Goal: Navigation & Orientation: Find specific page/section

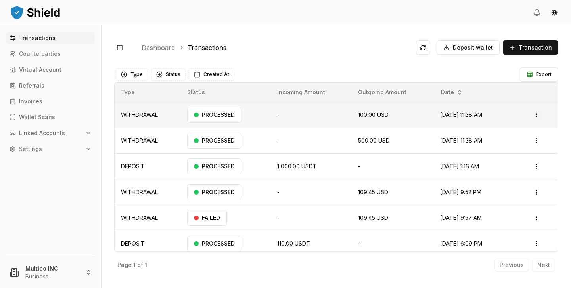
click at [538, 114] on html "Transactions Counterparties Virtual Account Referrals Invoices Wallet Scans Lin…" at bounding box center [285, 144] width 571 height 288
click at [476, 45] on span "Deposit wallet" at bounding box center [473, 48] width 40 height 8
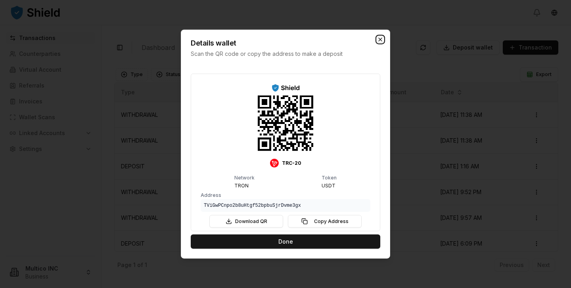
click at [379, 40] on icon "button" at bounding box center [380, 39] width 3 height 3
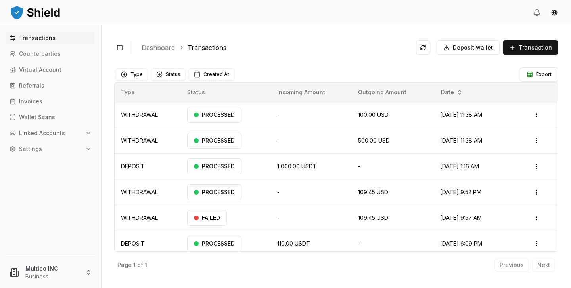
click at [60, 134] on p "Linked Accounts" at bounding box center [42, 134] width 46 height 6
click at [37, 157] on link "Bank Accounts" at bounding box center [51, 161] width 69 height 13
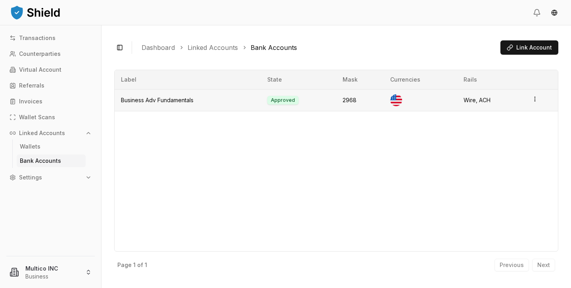
click at [536, 100] on html "Transactions Counterparties Virtual Account Referrals Invoices Wallet Scans Lin…" at bounding box center [285, 144] width 571 height 288
click at [427, 141] on div "Label State Mask Currencies Rails Business Adv Fundamentals Approved 2968 Wire,…" at bounding box center [336, 161] width 444 height 182
click at [208, 51] on link "Linked Accounts" at bounding box center [213, 48] width 50 height 10
click at [118, 45] on button "Toggle Sidebar" at bounding box center [119, 47] width 11 height 11
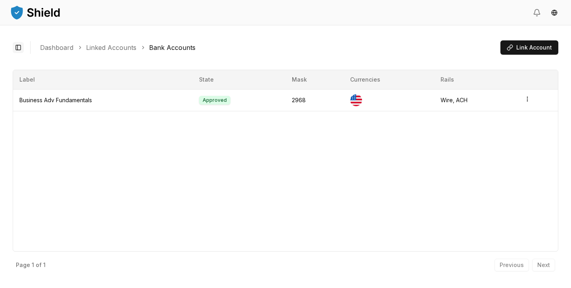
click at [18, 46] on button "Toggle Sidebar" at bounding box center [18, 47] width 11 height 11
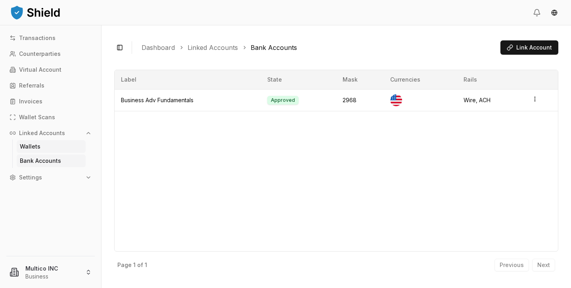
click at [49, 145] on link "Wallets" at bounding box center [51, 146] width 69 height 13
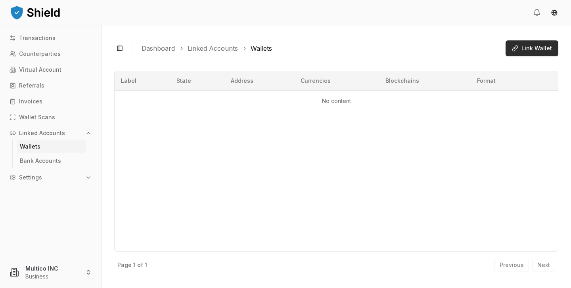
click at [529, 52] on button "Link Wallet" at bounding box center [532, 48] width 53 height 16
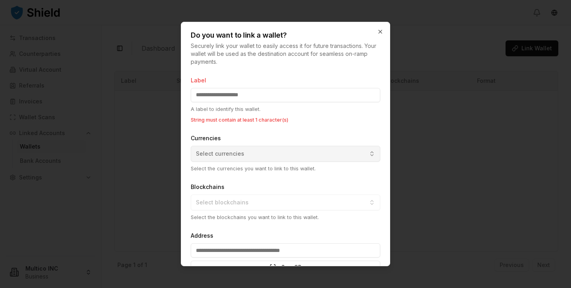
click at [265, 141] on div "Currencies Select currencies Select the currencies you want to link to this wal…" at bounding box center [286, 152] width 190 height 39
click at [265, 150] on button "Select currencies" at bounding box center [286, 154] width 190 height 16
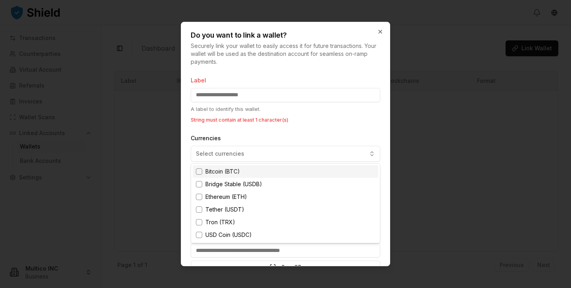
click at [265, 146] on div at bounding box center [285, 144] width 571 height 288
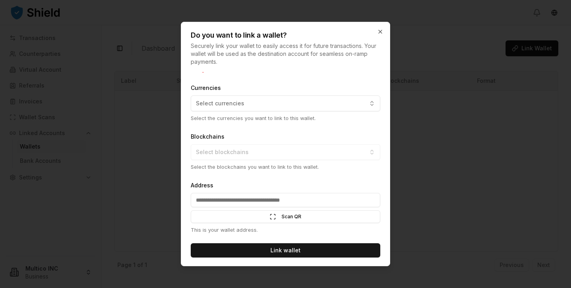
scroll to position [52, 0]
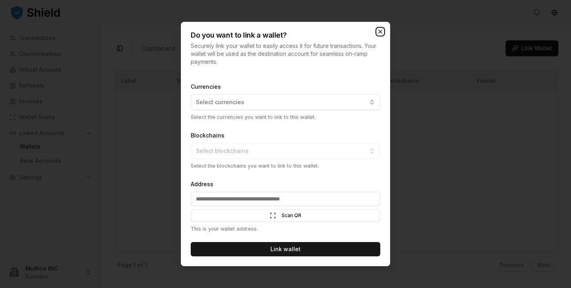
click at [382, 31] on icon "button" at bounding box center [380, 32] width 6 height 6
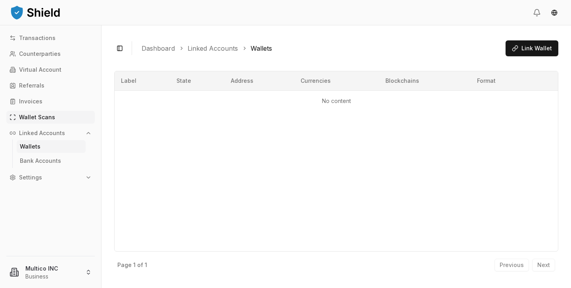
click at [46, 120] on p "Wallet Scans" at bounding box center [37, 118] width 36 height 6
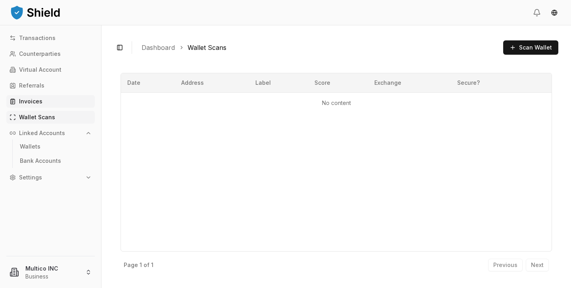
click at [37, 104] on p "Invoices" at bounding box center [30, 102] width 23 height 6
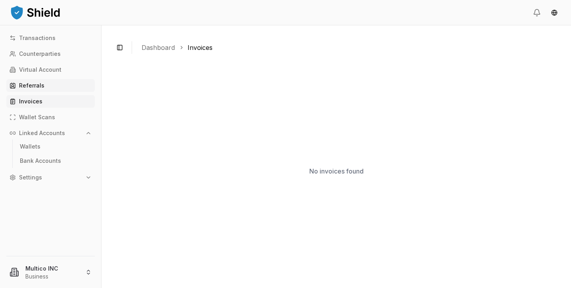
click at [39, 89] on link "Referrals" at bounding box center [50, 85] width 88 height 13
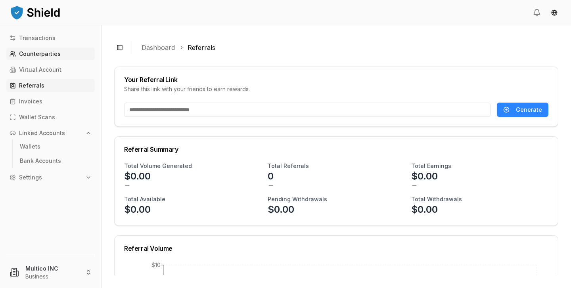
click at [46, 60] on link "Counterparties" at bounding box center [50, 54] width 88 height 13
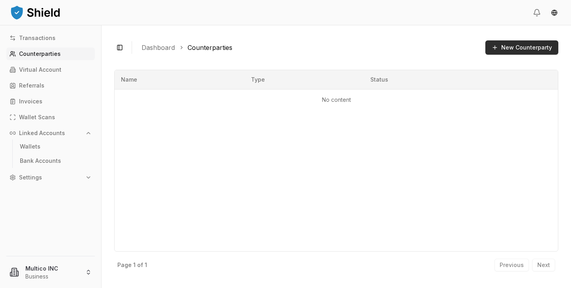
click at [519, 49] on button "New Counterparty" at bounding box center [522, 47] width 73 height 14
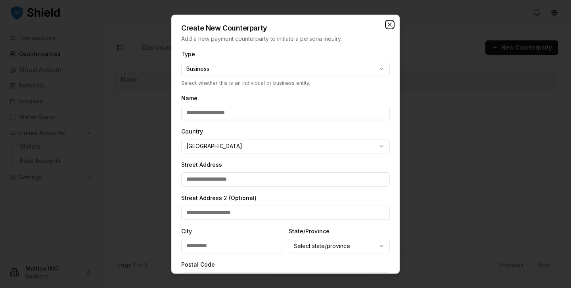
click at [390, 23] on icon "button" at bounding box center [390, 24] width 6 height 6
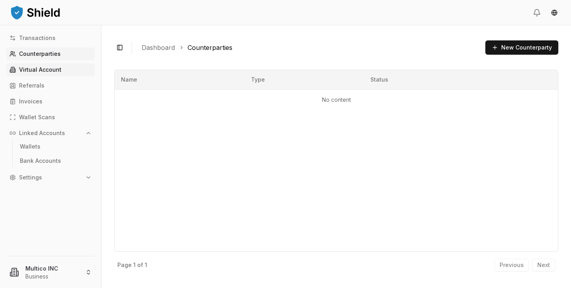
click at [48, 72] on p "Virtual Account" at bounding box center [40, 70] width 42 height 6
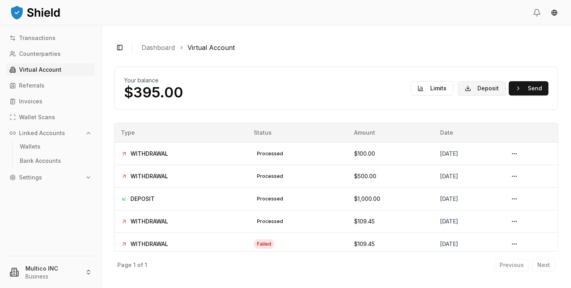
click at [481, 92] on button "Deposit" at bounding box center [482, 88] width 48 height 14
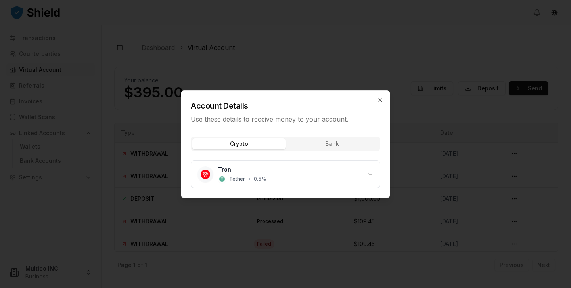
click at [342, 148] on div "Crypto Bank Tron Tether • 0.5 %" at bounding box center [285, 164] width 209 height 67
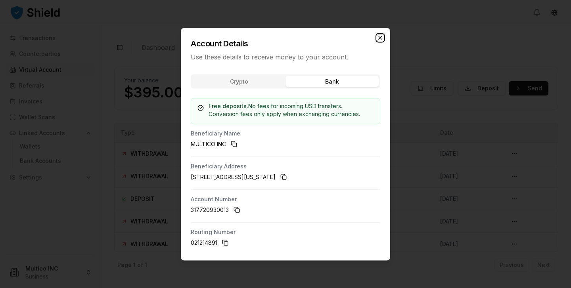
click at [381, 40] on icon "button" at bounding box center [380, 38] width 6 height 6
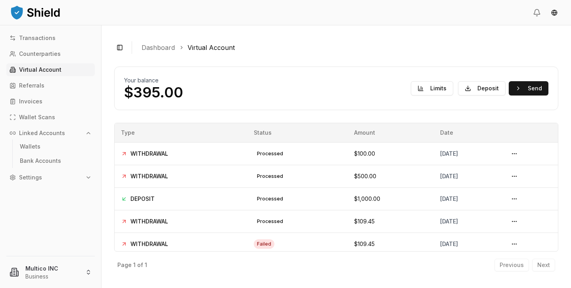
click at [51, 181] on button "Settings" at bounding box center [50, 177] width 88 height 13
click at [43, 206] on link "Profile" at bounding box center [51, 205] width 69 height 13
click at [40, 195] on link "Account" at bounding box center [51, 191] width 69 height 13
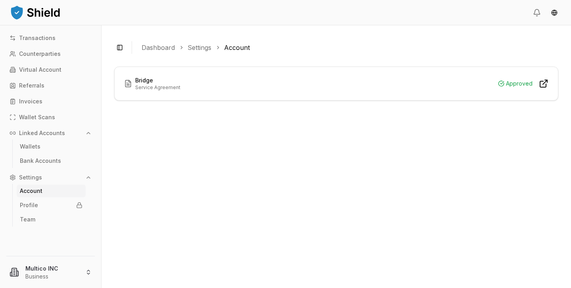
click at [540, 82] on icon at bounding box center [544, 84] width 10 height 10
click at [203, 50] on link "Settings" at bounding box center [200, 48] width 24 height 10
click at [30, 43] on link "Transactions" at bounding box center [50, 38] width 88 height 13
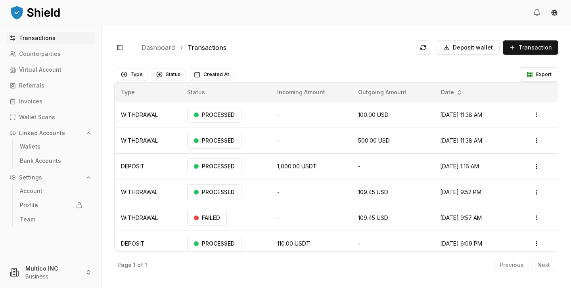
click at [64, 269] on html "Transactions Counterparties Virtual Account Referrals Invoices Wallet Scans Lin…" at bounding box center [285, 144] width 571 height 288
click at [551, 12] on html "Transactions Counterparties Virtual Account Referrals Invoices Wallet Scans Lin…" at bounding box center [285, 144] width 571 height 288
click at [535, 14] on html "Transactions Counterparties Virtual Account Referrals Invoices Wallet Scans Lin…" at bounding box center [285, 144] width 571 height 288
click at [535, 14] on icon at bounding box center [537, 11] width 6 height 5
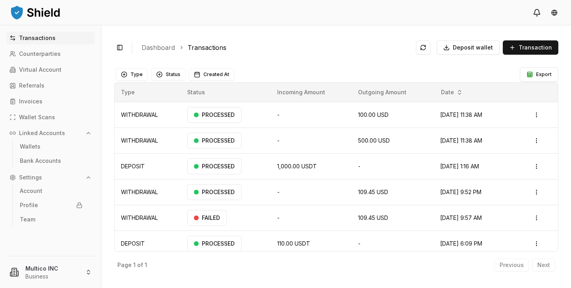
click at [536, 11] on icon at bounding box center [537, 13] width 8 height 8
click at [485, 52] on button "Deposit wallet" at bounding box center [468, 47] width 63 height 14
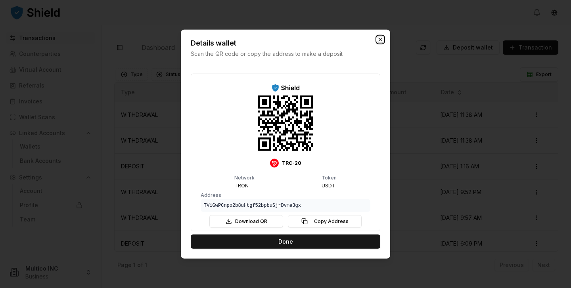
click at [382, 39] on icon "button" at bounding box center [380, 39] width 6 height 6
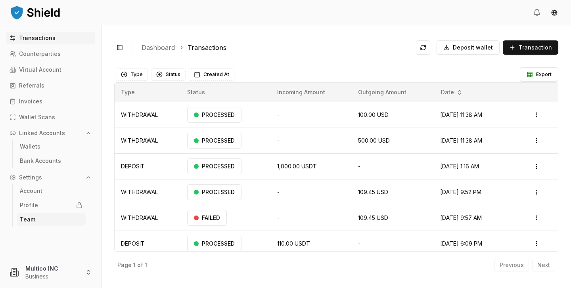
click at [45, 221] on link "Team" at bounding box center [51, 219] width 69 height 13
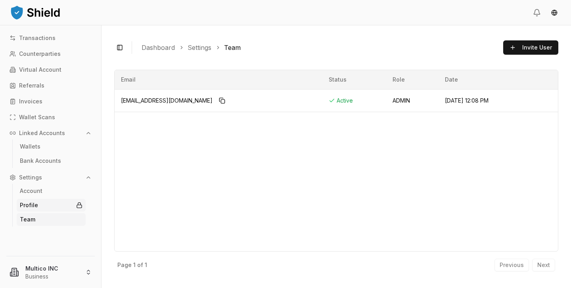
click at [41, 210] on link "Profile" at bounding box center [51, 205] width 69 height 13
click at [54, 276] on html "Transactions Counterparties Virtual Account Referrals Invoices Wallet Scans Lin…" at bounding box center [285, 144] width 571 height 288
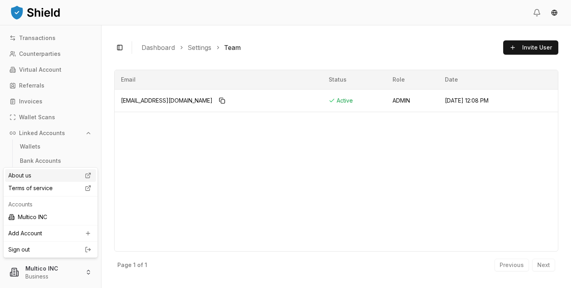
click at [50, 177] on div "About us" at bounding box center [50, 175] width 91 height 13
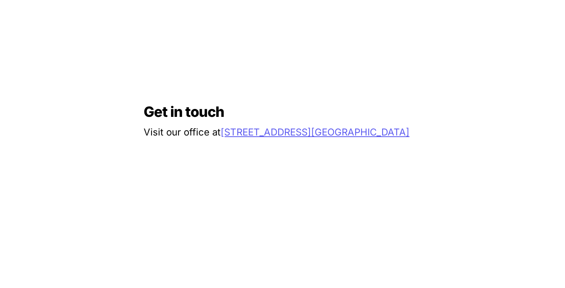
scroll to position [652, 0]
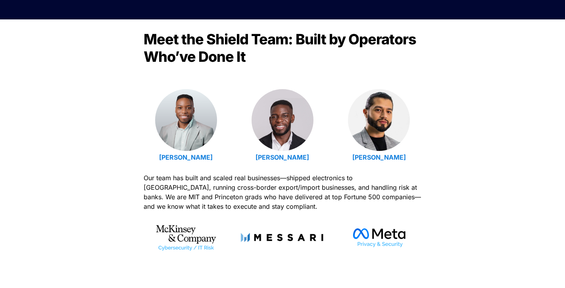
scroll to position [0, 0]
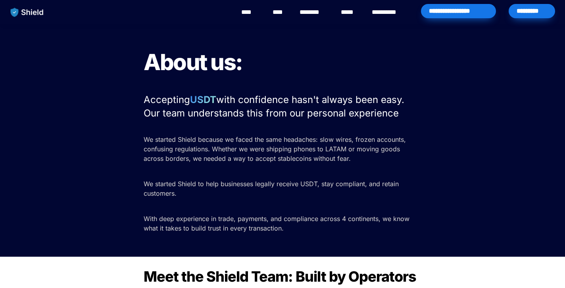
click at [308, 13] on link "********" at bounding box center [314, 13] width 28 height 10
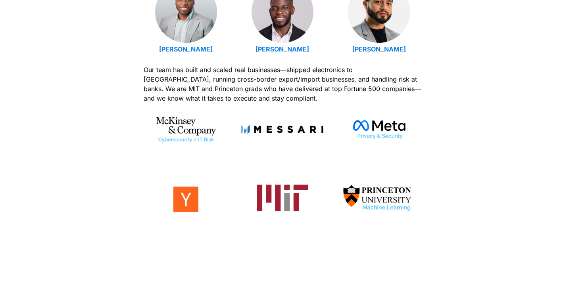
scroll to position [344, 0]
